Goal: Information Seeking & Learning: Check status

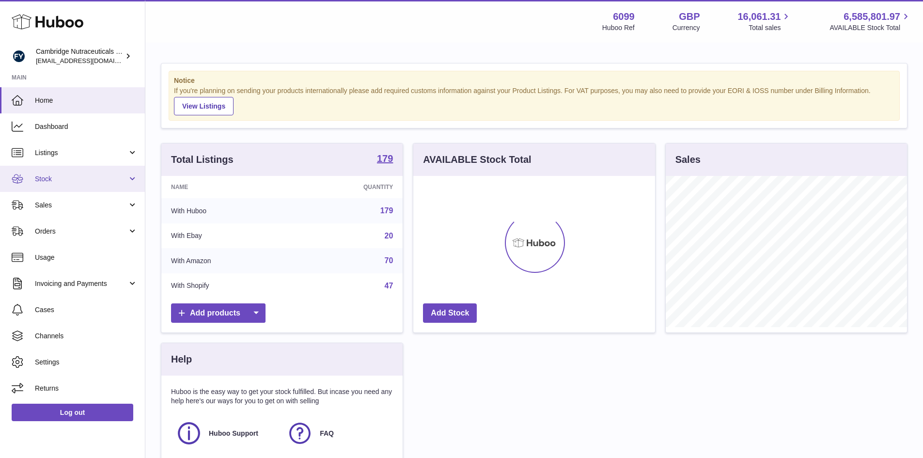
scroll to position [151, 242]
click at [69, 177] on span "Stock" at bounding box center [81, 178] width 93 height 9
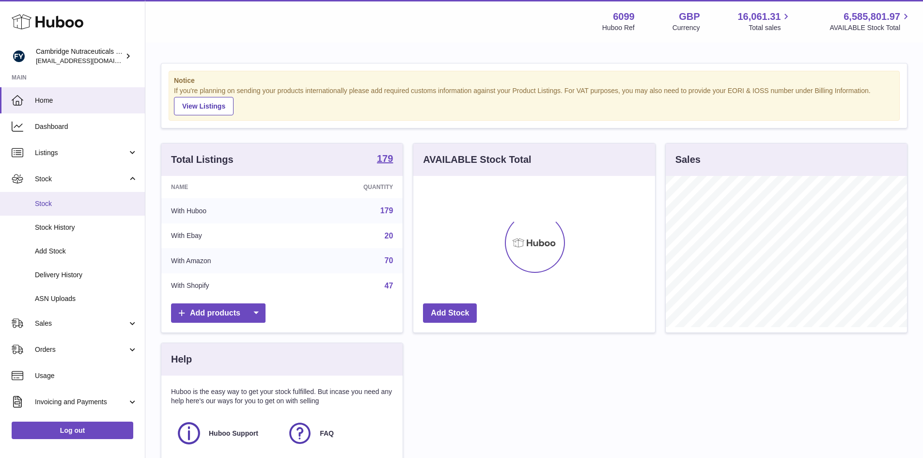
click at [46, 206] on span "Stock" at bounding box center [86, 203] width 103 height 9
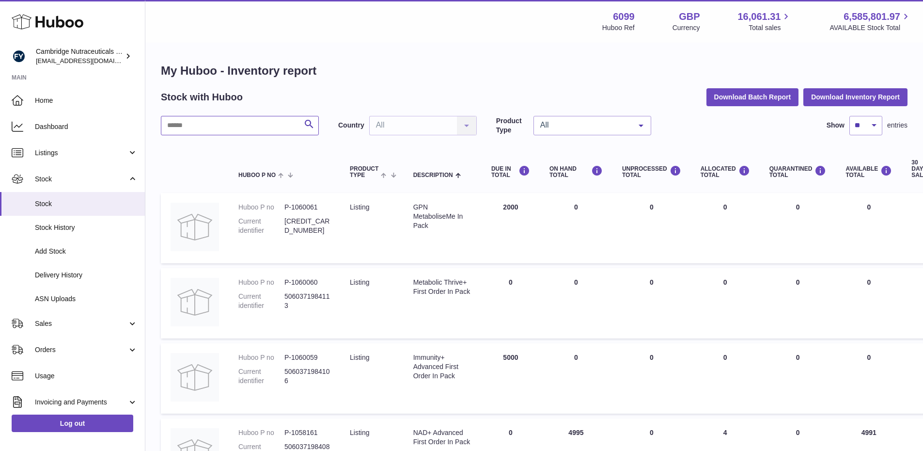
drag, startPoint x: 225, startPoint y: 130, endPoint x: 229, endPoint y: 124, distance: 7.2
click at [224, 130] on input "text" at bounding box center [240, 125] width 158 height 19
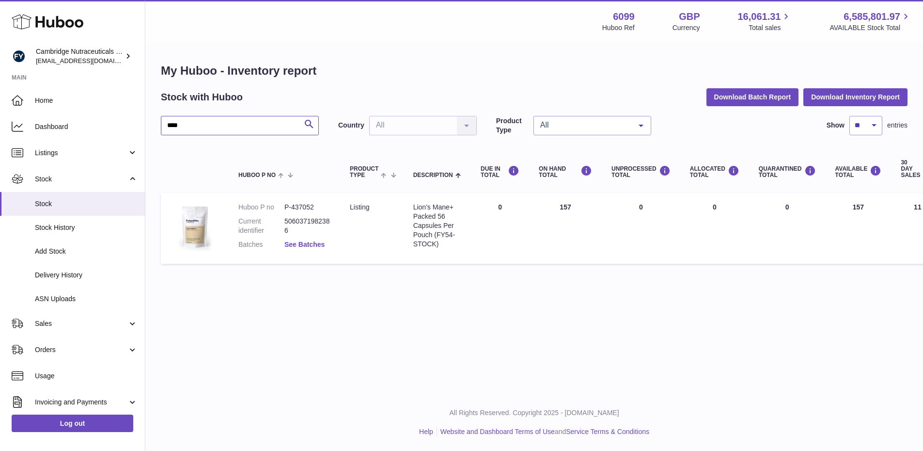
type input "****"
click at [298, 245] on link "See Batches" at bounding box center [304, 244] width 40 height 8
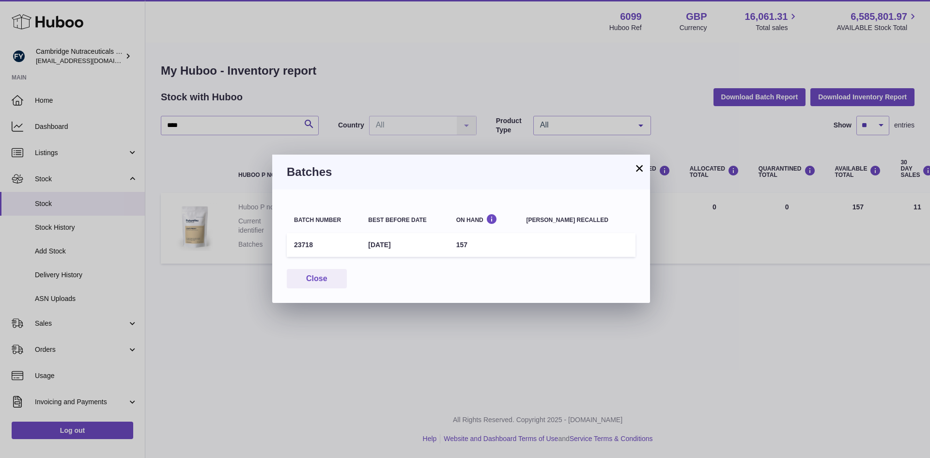
click at [642, 165] on button "×" at bounding box center [640, 168] width 12 height 12
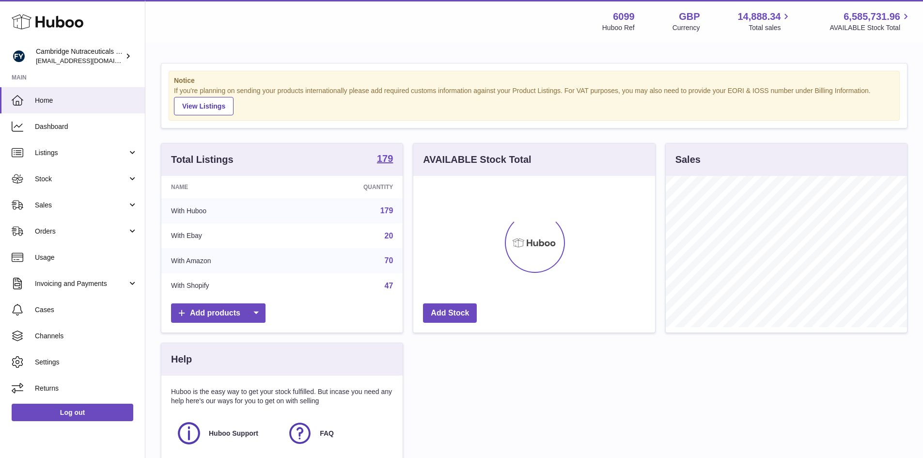
scroll to position [151, 242]
click at [64, 180] on span "Stock" at bounding box center [81, 178] width 93 height 9
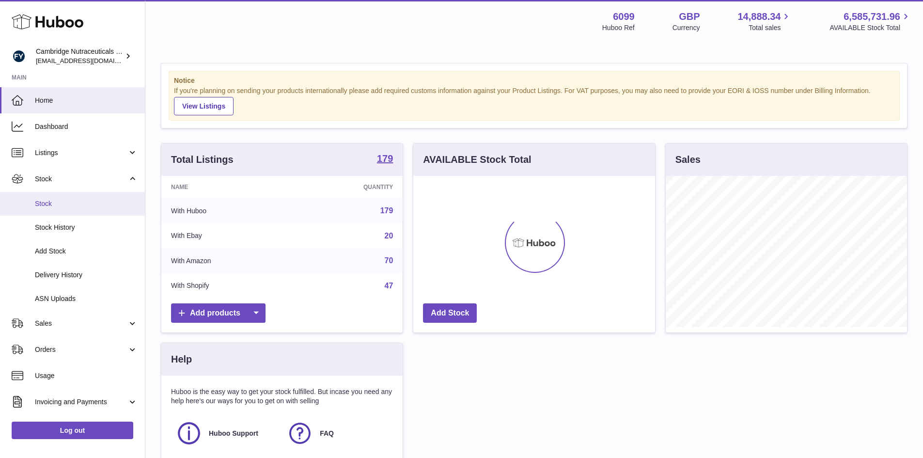
click at [47, 202] on span "Stock" at bounding box center [86, 203] width 103 height 9
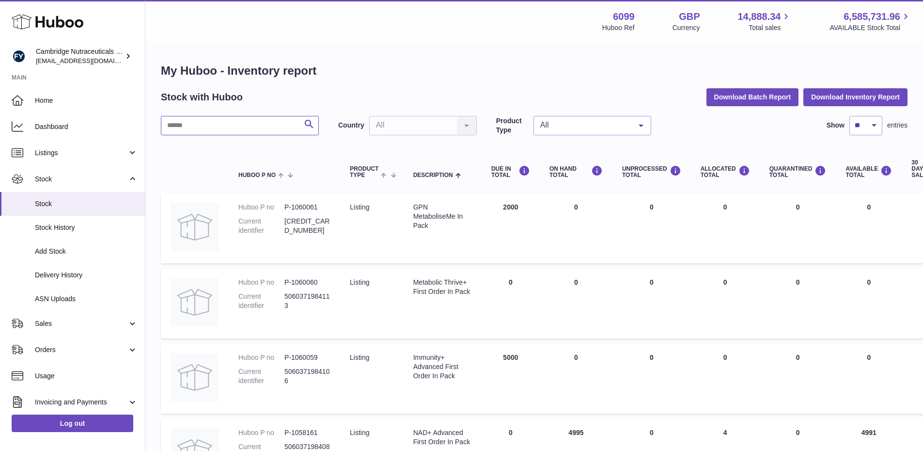
click at [182, 124] on input "text" at bounding box center [240, 125] width 158 height 19
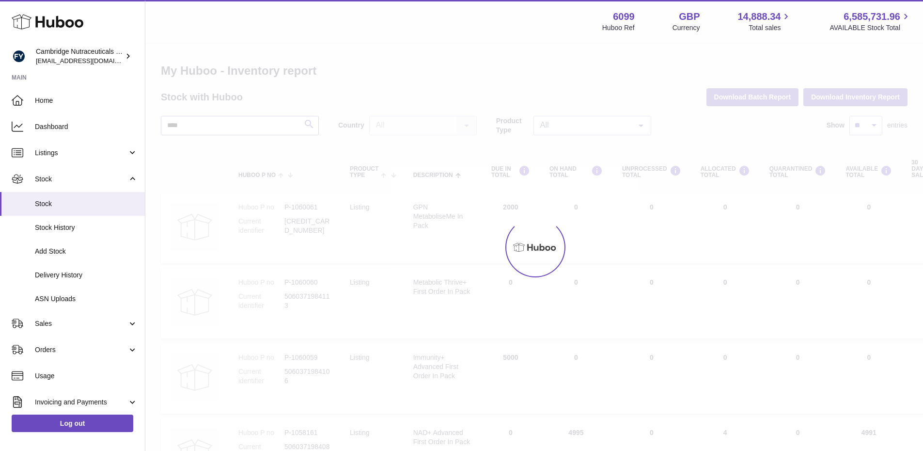
type input "****"
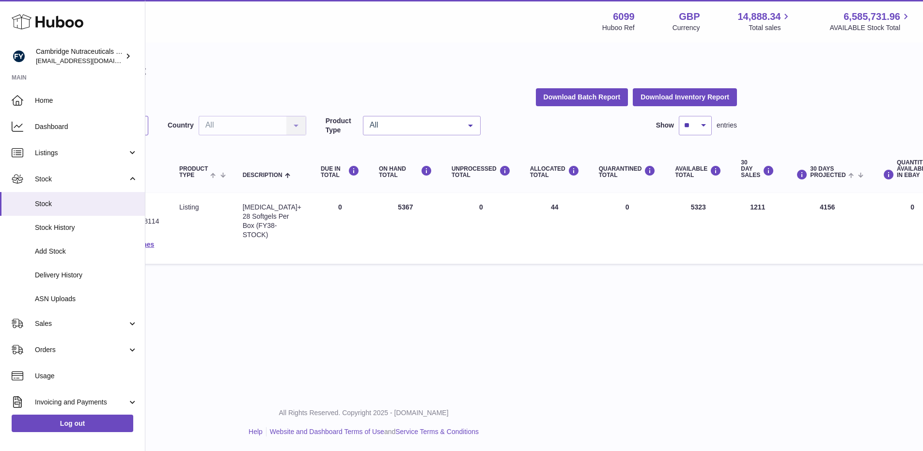
scroll to position [0, 191]
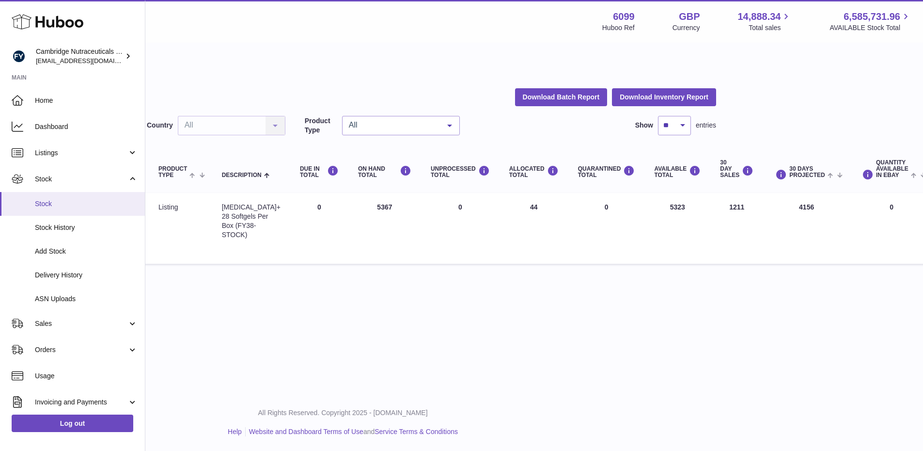
click at [41, 207] on span "Stock" at bounding box center [86, 203] width 103 height 9
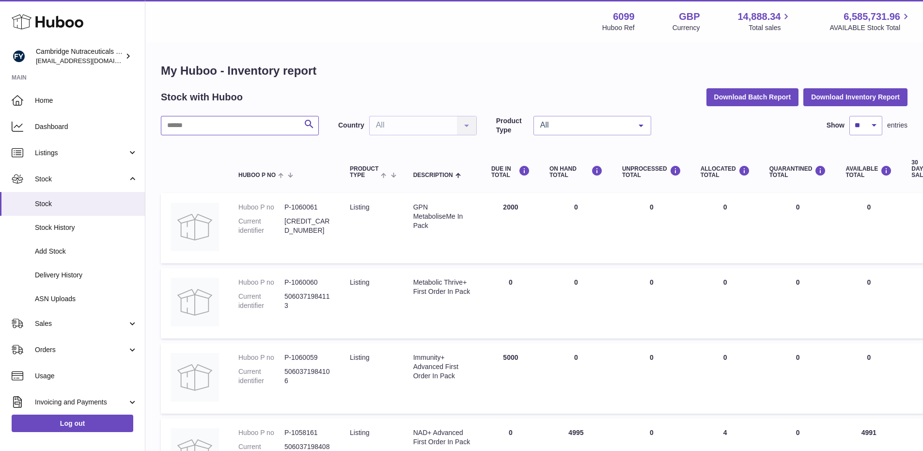
click at [240, 126] on input "text" at bounding box center [240, 125] width 158 height 19
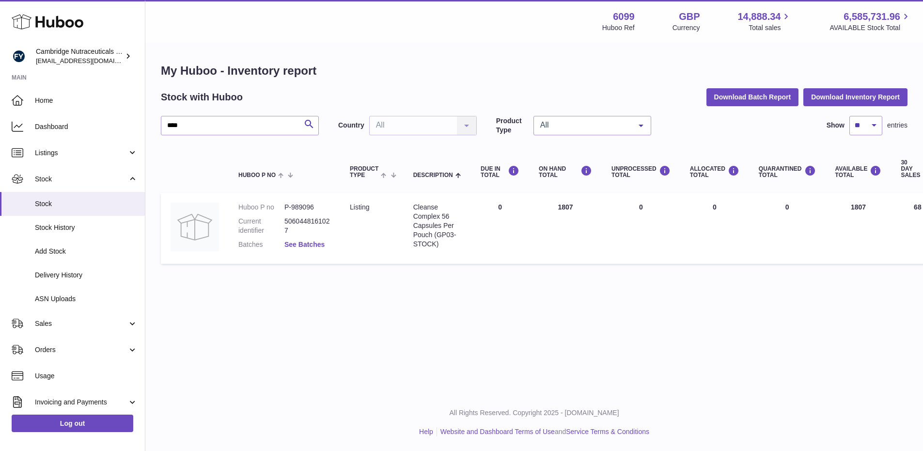
click at [310, 245] on link "See Batches" at bounding box center [304, 244] width 40 height 8
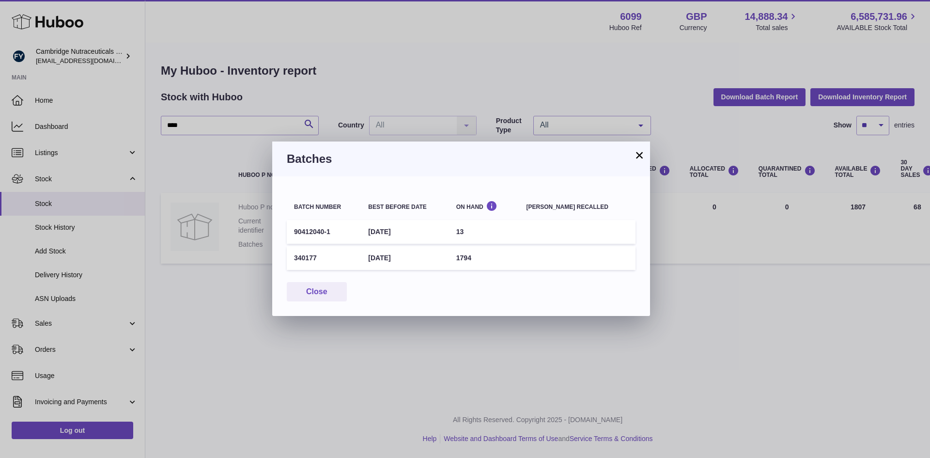
drag, startPoint x: 639, startPoint y: 155, endPoint x: 784, endPoint y: 293, distance: 200.5
click at [682, 225] on div "× Batches Batch number Best before date On Hand Batch recalled 90412040-1 31st …" at bounding box center [465, 229] width 930 height 458
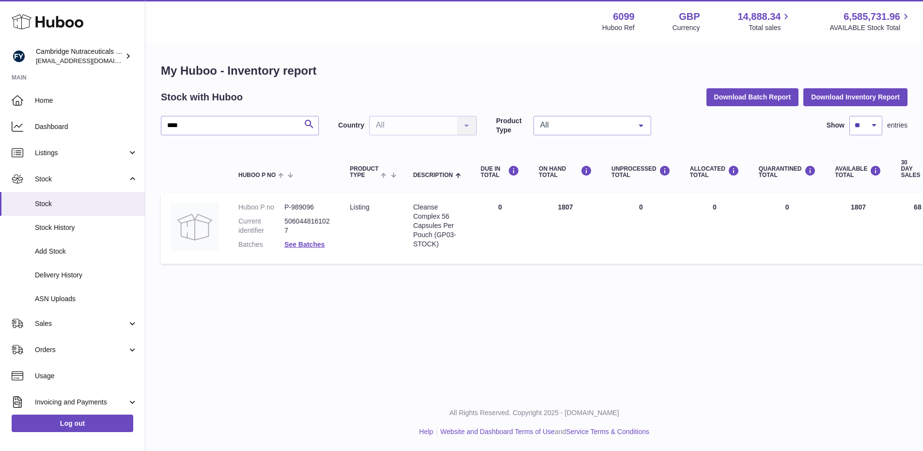
click at [801, 320] on div at bounding box center [461, 225] width 923 height 451
click at [300, 245] on link "See Batches" at bounding box center [304, 244] width 40 height 8
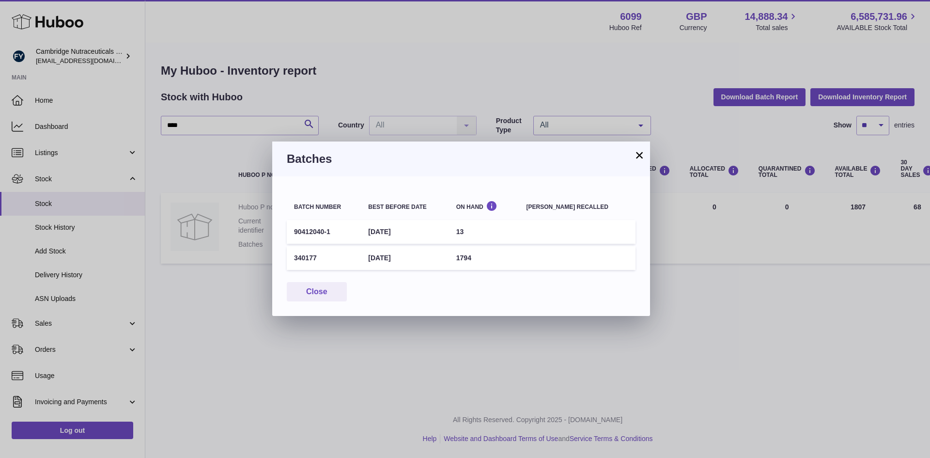
click at [643, 160] on button "×" at bounding box center [640, 155] width 12 height 12
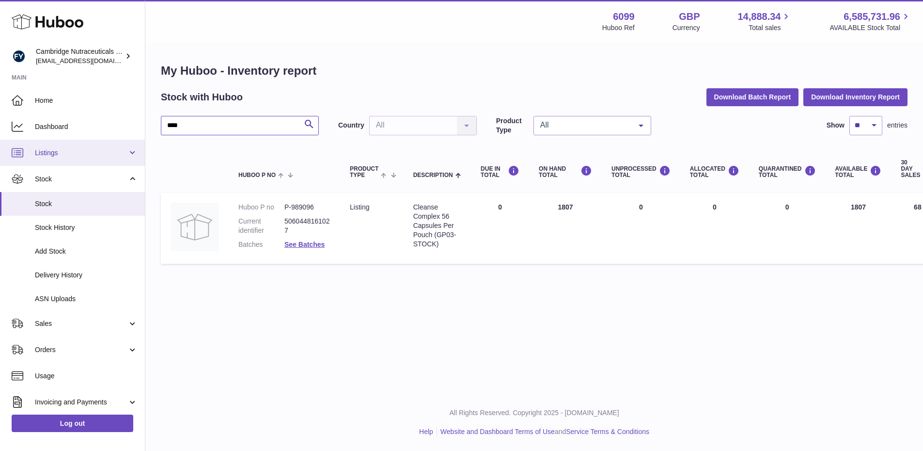
drag, startPoint x: 196, startPoint y: 121, endPoint x: 0, endPoint y: 145, distance: 197.3
click at [0, 145] on div "Huboo Cambridge Nutraceuticals Ltd huboo@camnutra.com Main Home Dashboard Listi…" at bounding box center [461, 225] width 923 height 451
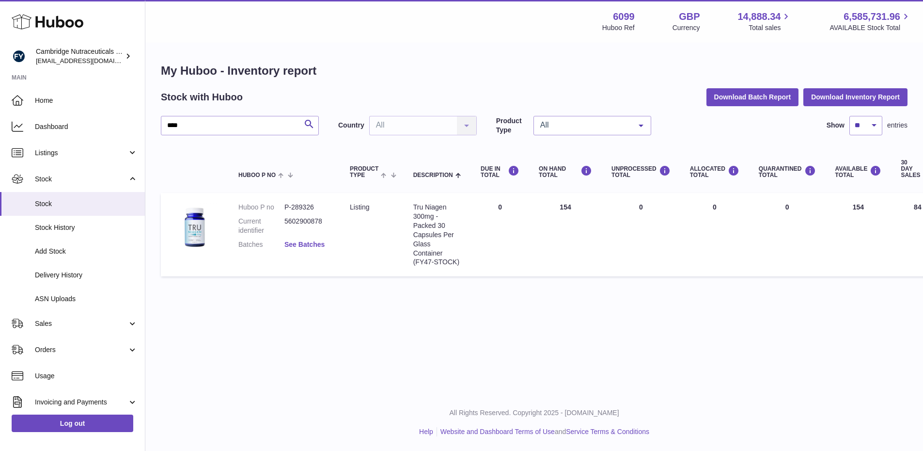
click at [307, 246] on link "See Batches" at bounding box center [304, 244] width 40 height 8
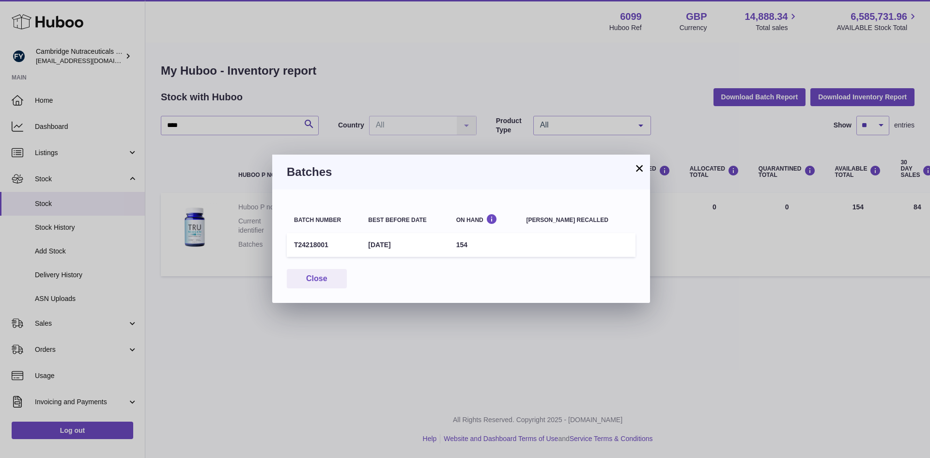
click at [634, 170] on button "×" at bounding box center [640, 168] width 12 height 12
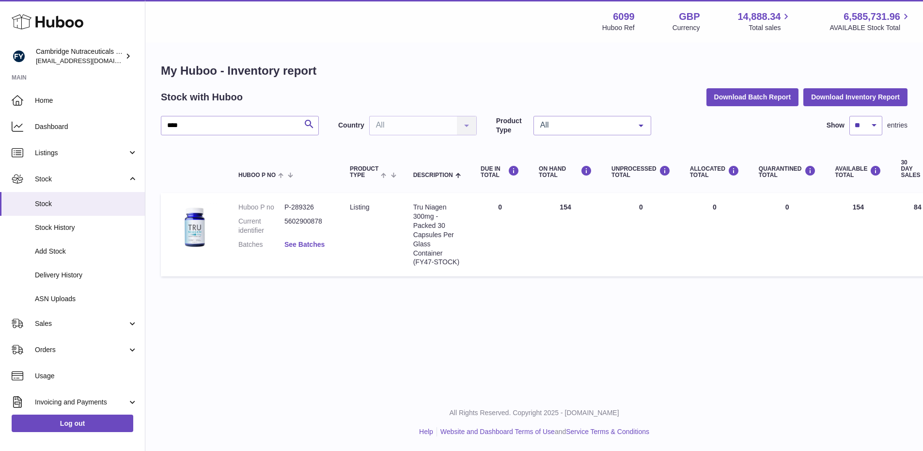
click at [296, 243] on link "See Batches" at bounding box center [304, 244] width 40 height 8
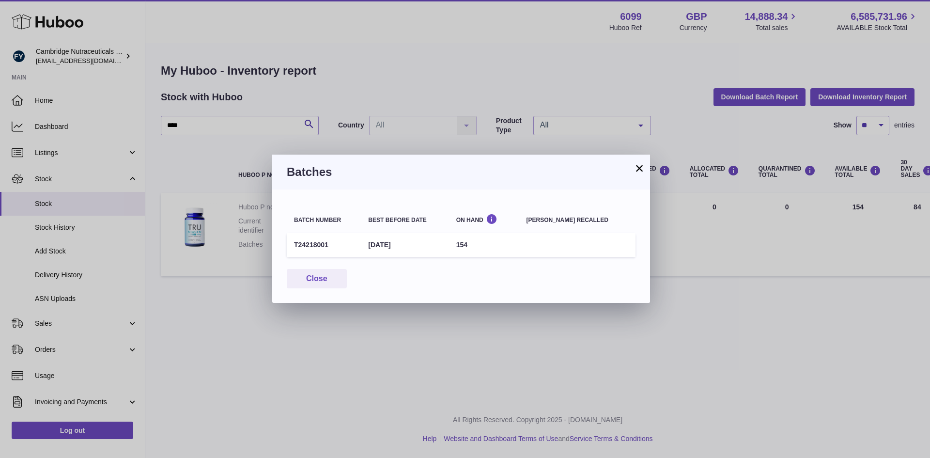
click at [636, 169] on button "×" at bounding box center [640, 168] width 12 height 12
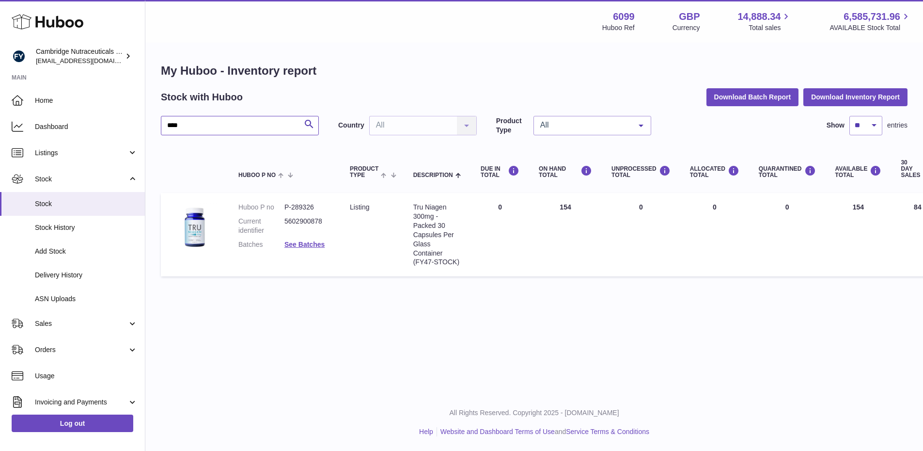
click at [240, 116] on input "****" at bounding box center [240, 125] width 158 height 19
click at [194, 126] on input "****" at bounding box center [240, 125] width 158 height 19
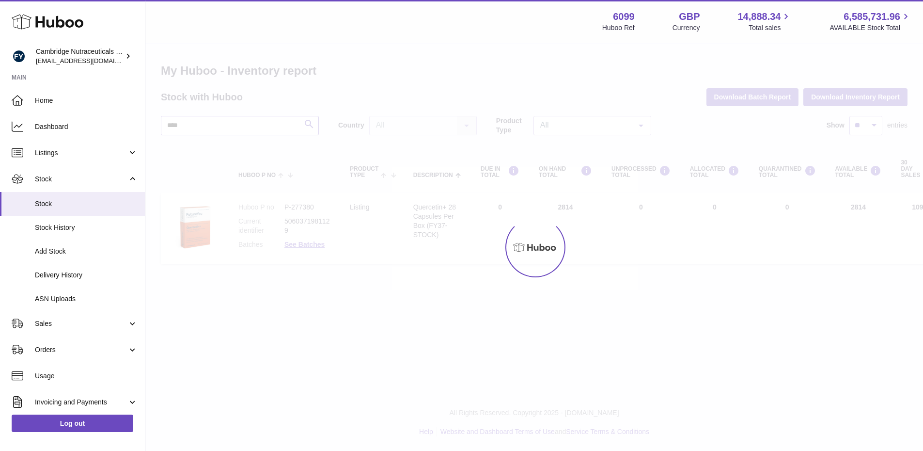
type input "****"
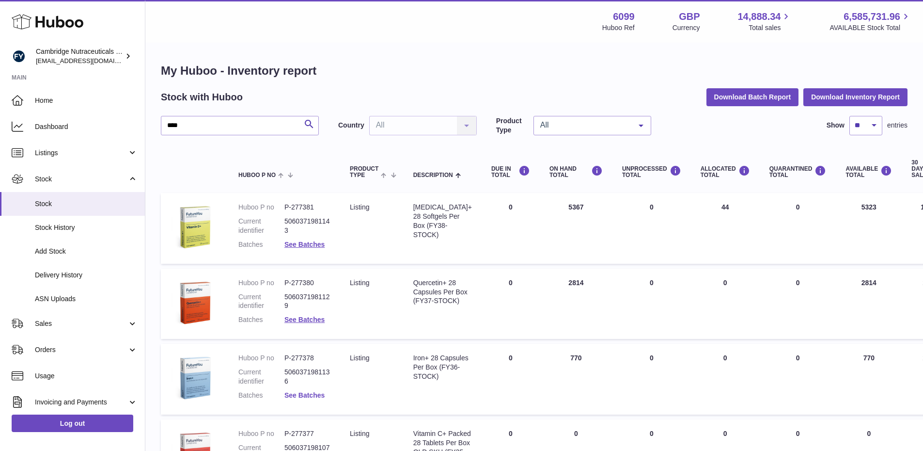
click at [308, 396] on link "See Batches" at bounding box center [304, 395] width 40 height 8
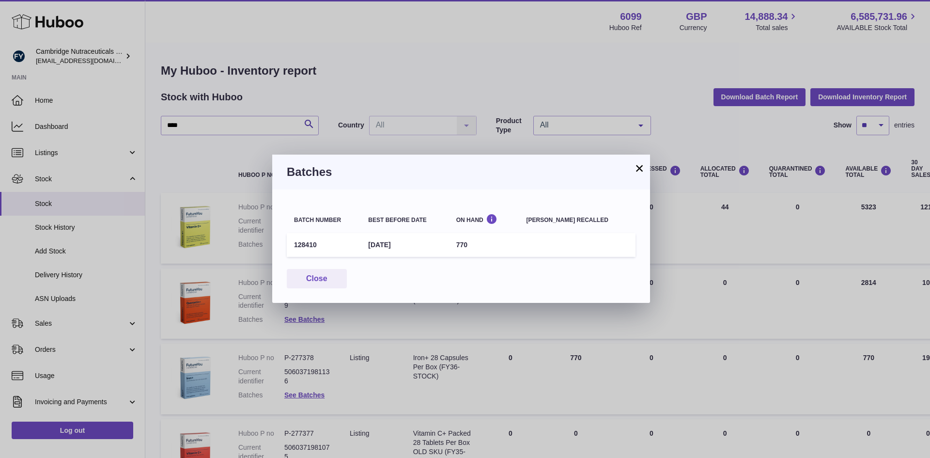
click at [637, 162] on button "×" at bounding box center [640, 168] width 12 height 12
